Goal: Download file/media

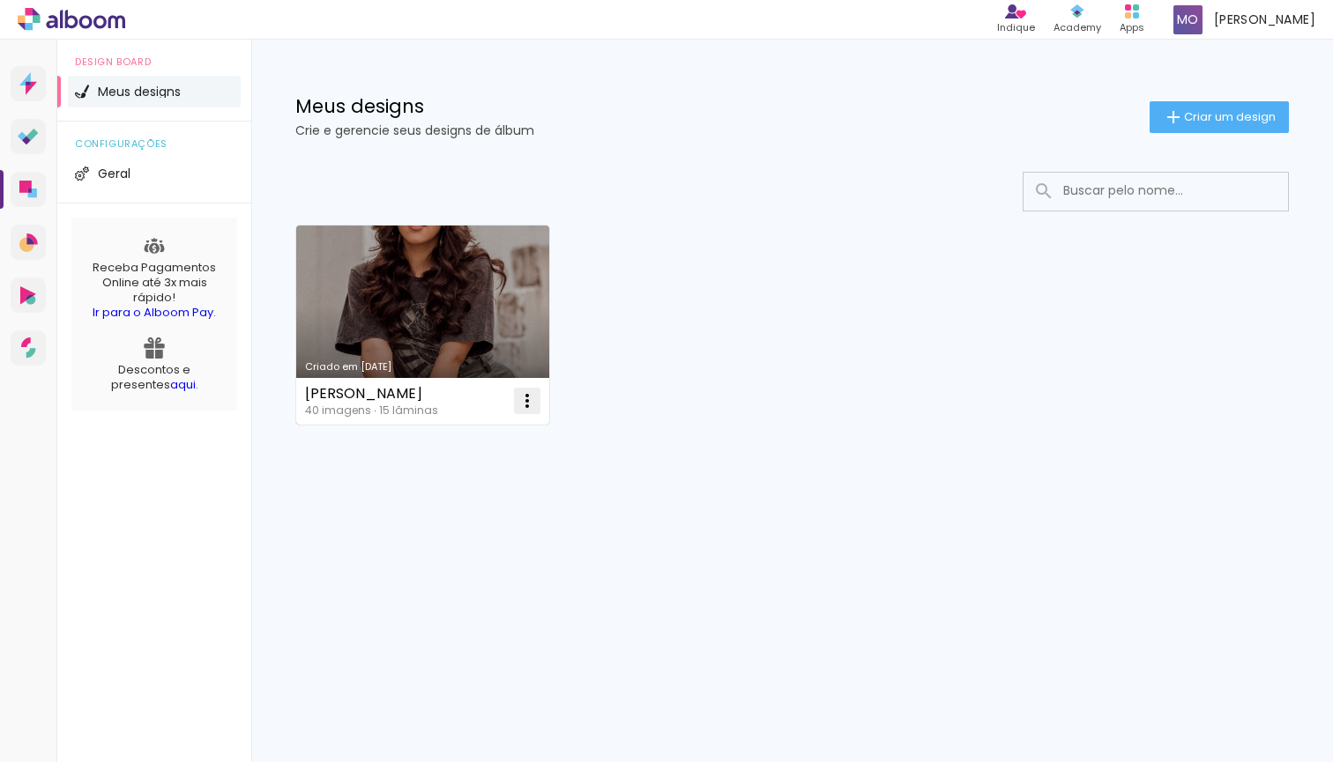
click at [521, 392] on iron-icon at bounding box center [527, 400] width 21 height 21
click at [467, 442] on paper-item "Abrir" at bounding box center [456, 441] width 176 height 35
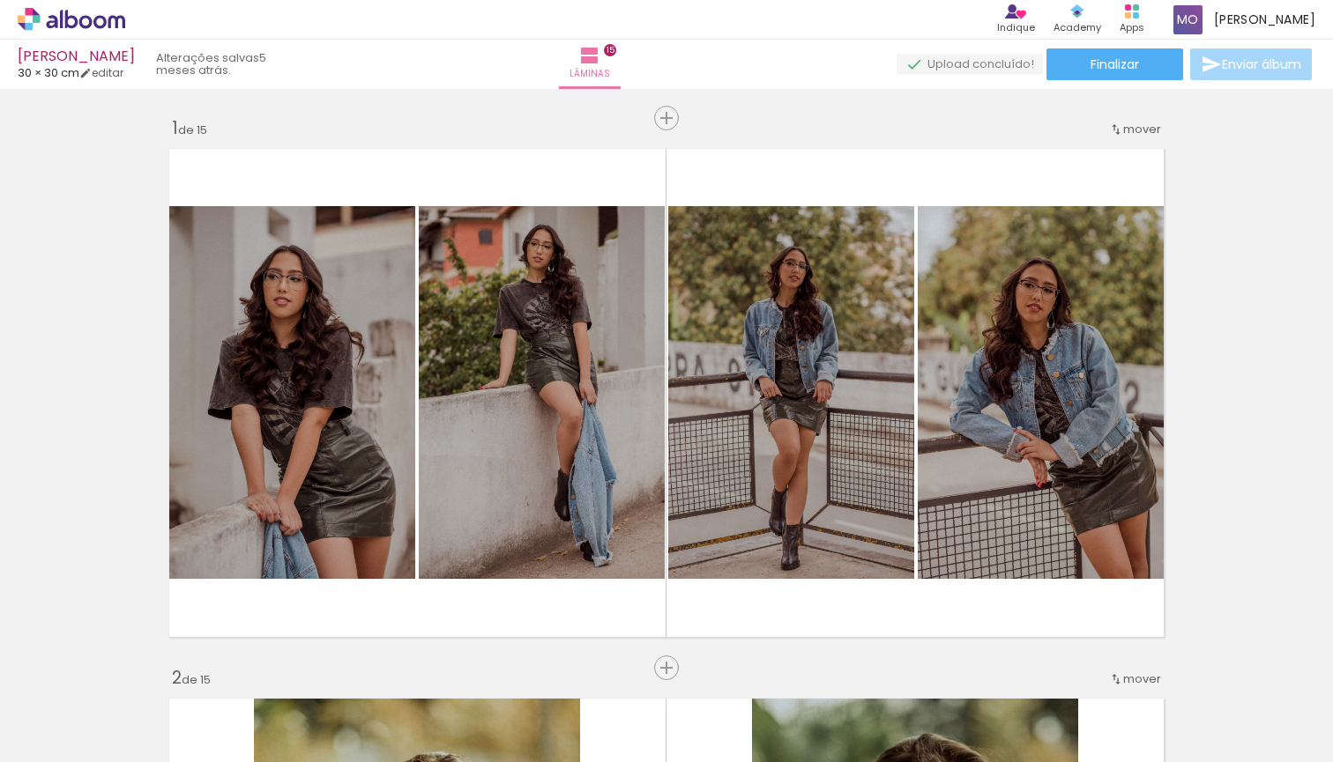
click at [999, 63] on quentale-upload-monitor at bounding box center [969, 65] width 146 height 22
click at [1096, 66] on span "Finalizar" at bounding box center [1114, 64] width 48 height 12
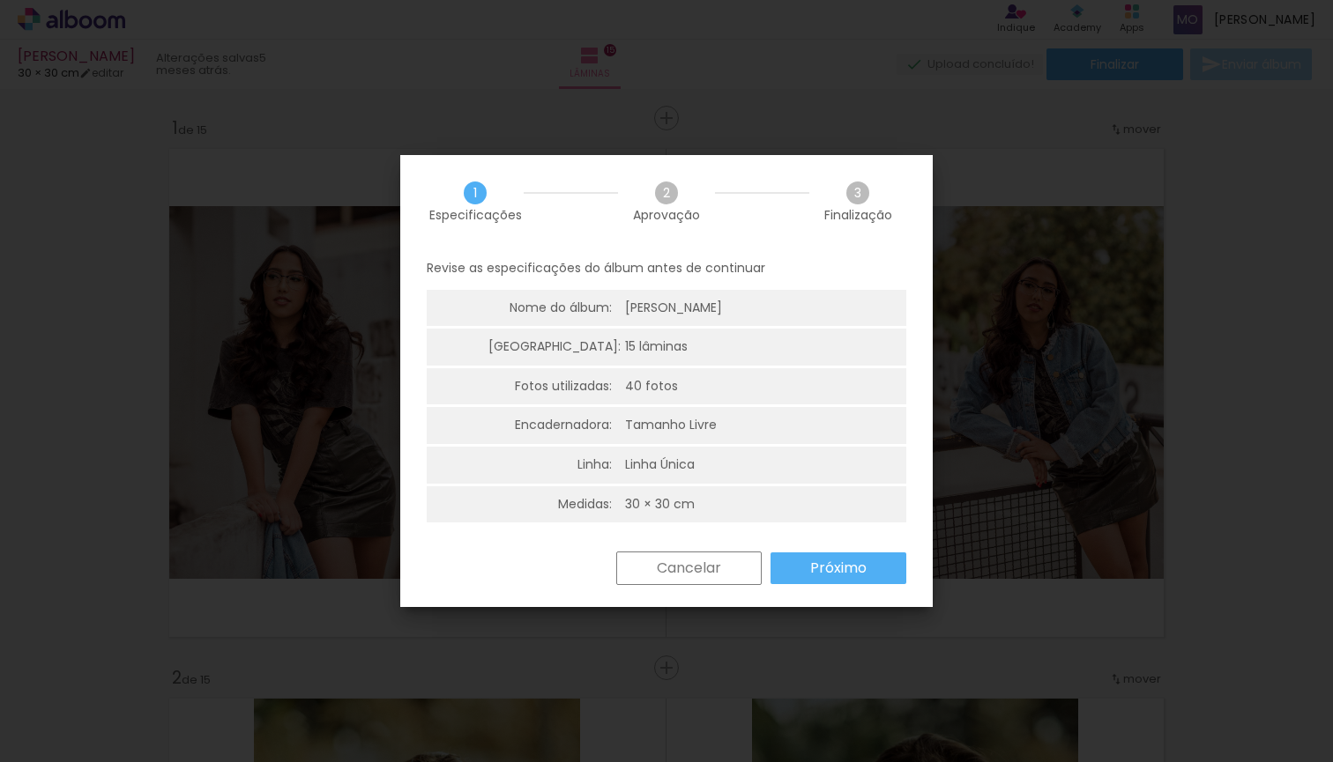
click at [0, 0] on slot "Próximo" at bounding box center [0, 0] width 0 height 0
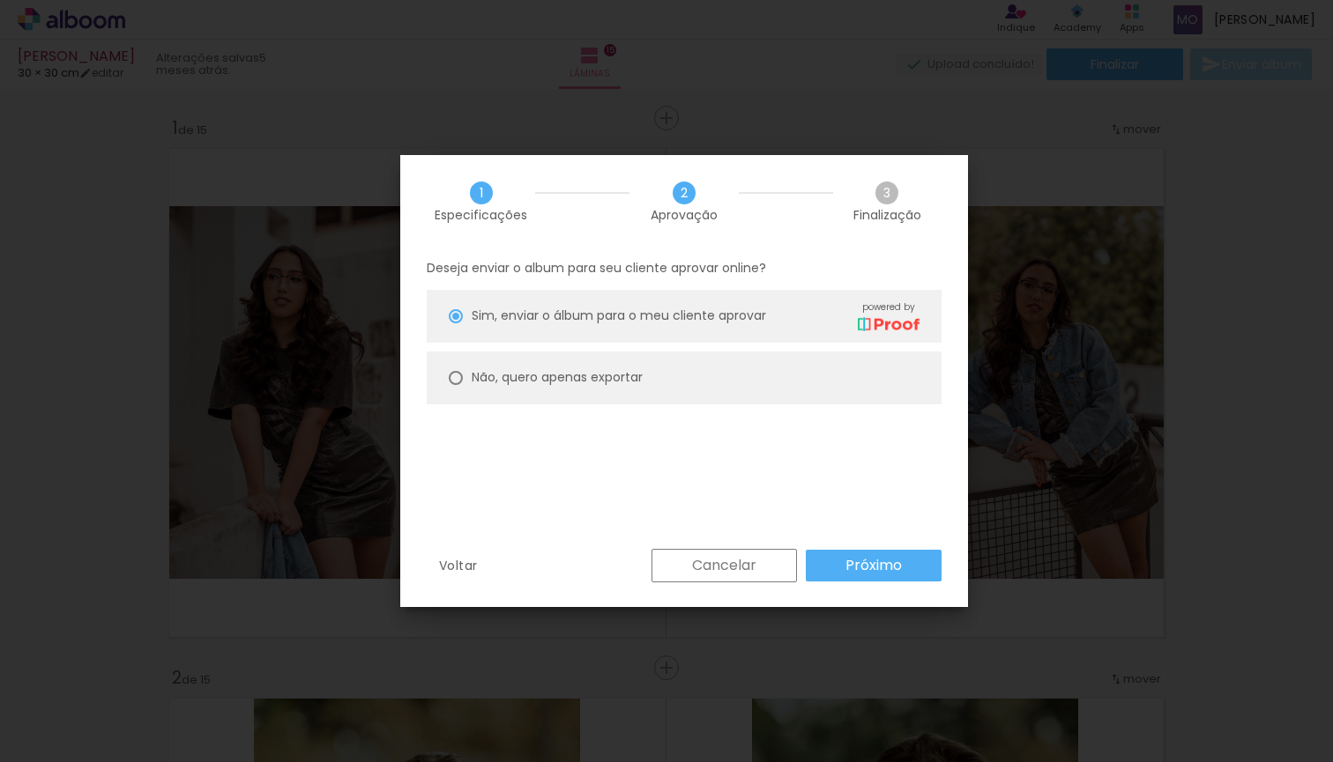
click at [455, 323] on div at bounding box center [456, 316] width 14 height 14
type paper-radio-button "on"
click at [844, 563] on paper-button "Próximo" at bounding box center [874, 566] width 136 height 32
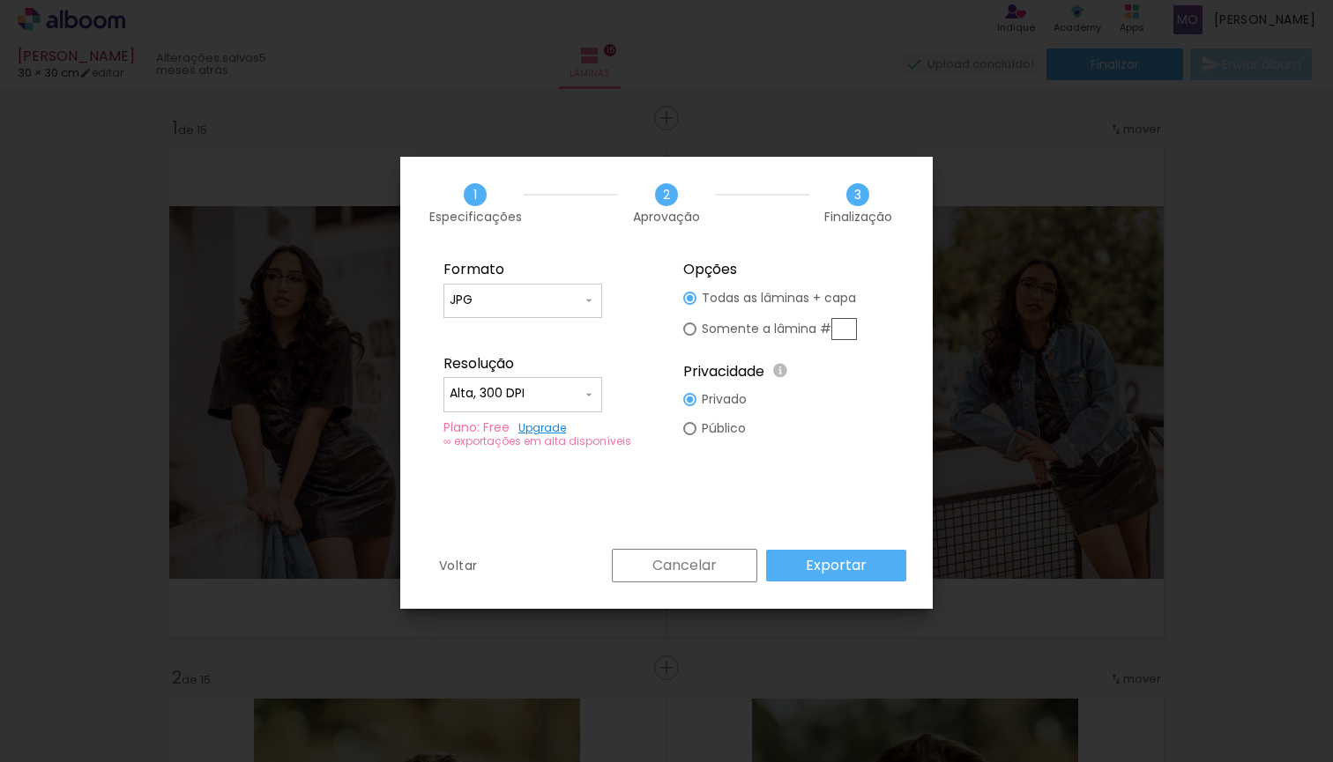
click at [566, 396] on input "Alta, 300 DPI" at bounding box center [516, 394] width 132 height 18
click at [563, 424] on paper-item "Baixa" at bounding box center [522, 426] width 159 height 35
type input "Baixa"
click at [582, 301] on iron-icon at bounding box center [589, 301] width 14 height 14
click at [637, 293] on fieldset "Formato JPG PDF Resolução Alta, 300 DPI Baixa Plano: Free Upgrade ∞ exportações…" at bounding box center [546, 354] width 236 height 211
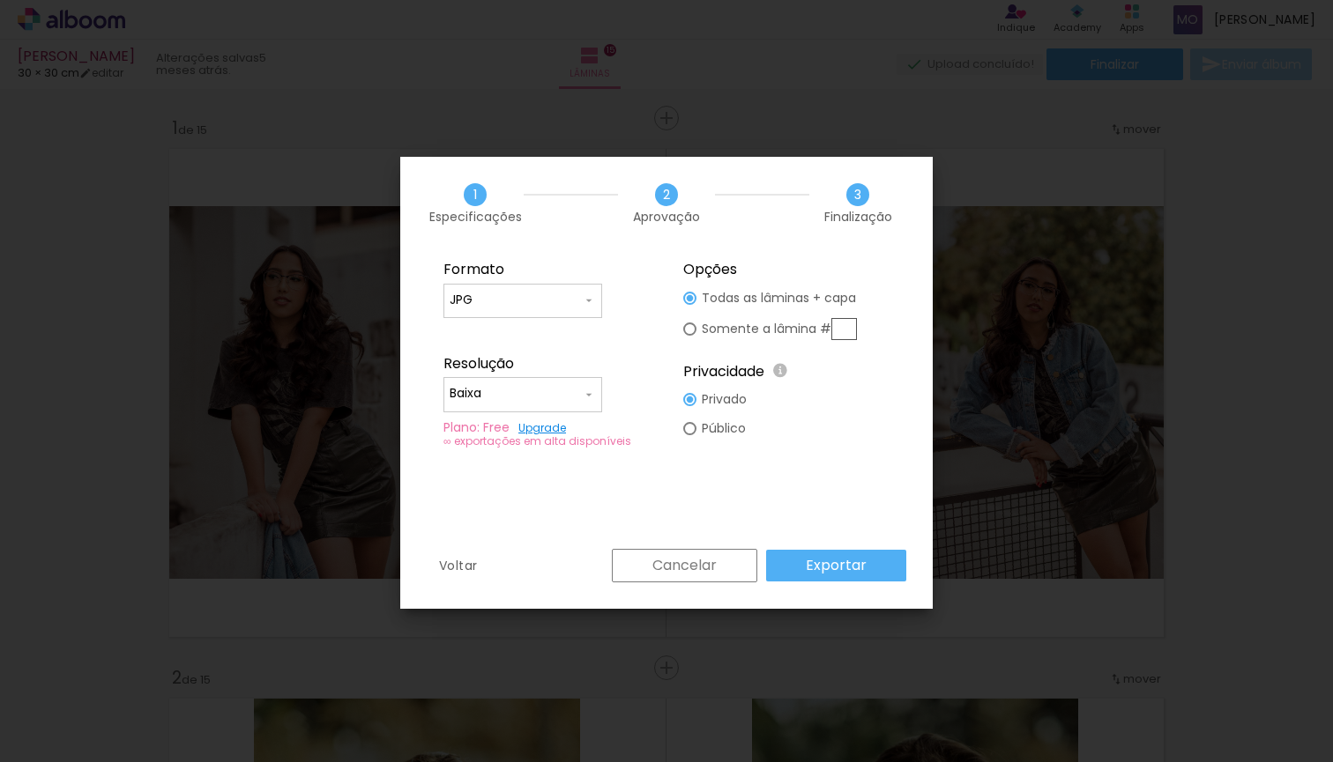
click at [0, 0] on slot "Exportar" at bounding box center [0, 0] width 0 height 0
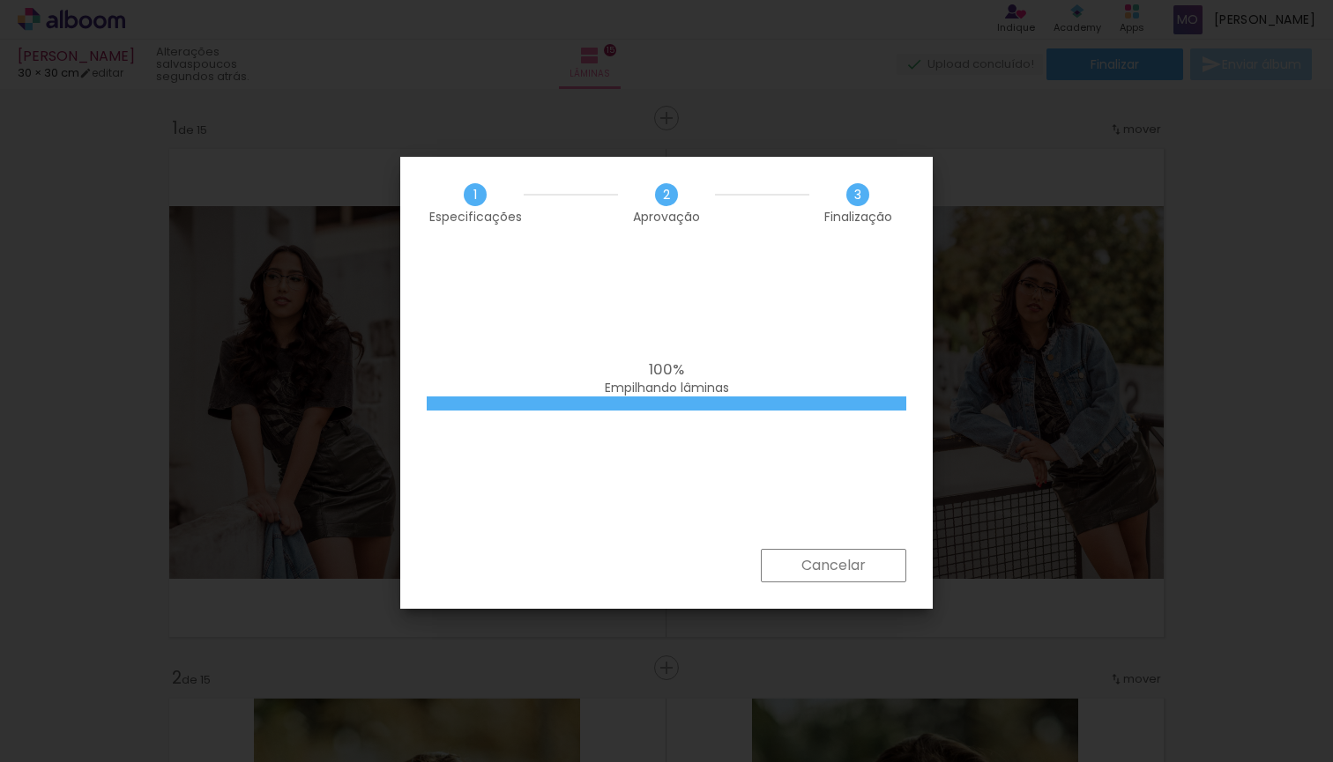
click at [970, 128] on iron-overlay-backdrop at bounding box center [666, 381] width 1333 height 762
